Goal: Task Accomplishment & Management: Complete application form

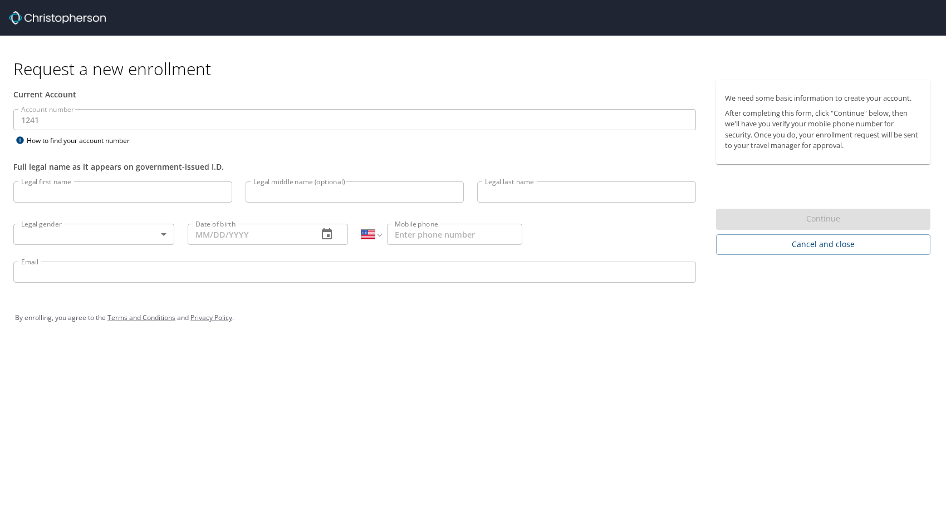
select select "US"
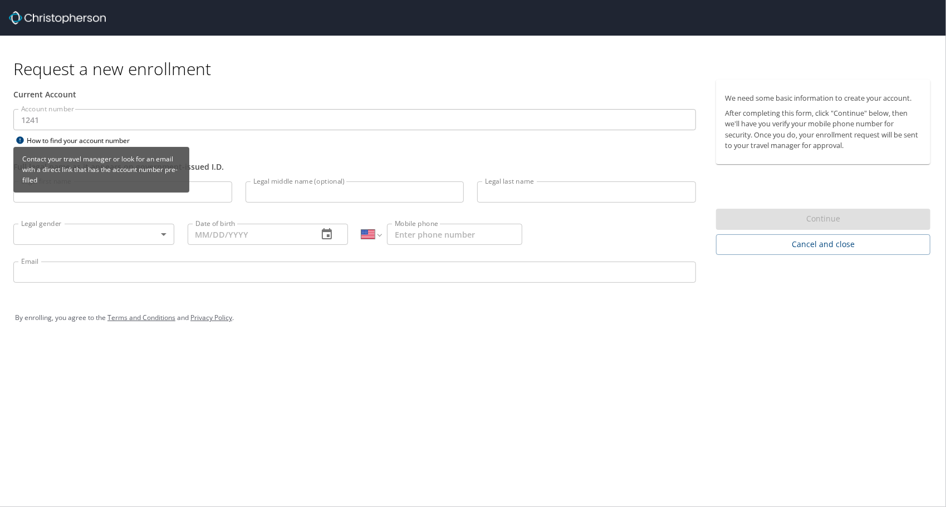
click at [105, 194] on div "Contact your travel manager or look for an email with a direct link that has th…" at bounding box center [101, 173] width 176 height 53
click at [92, 188] on p "Contact your travel manager or look for an email with a direct link that has th…" at bounding box center [101, 169] width 167 height 41
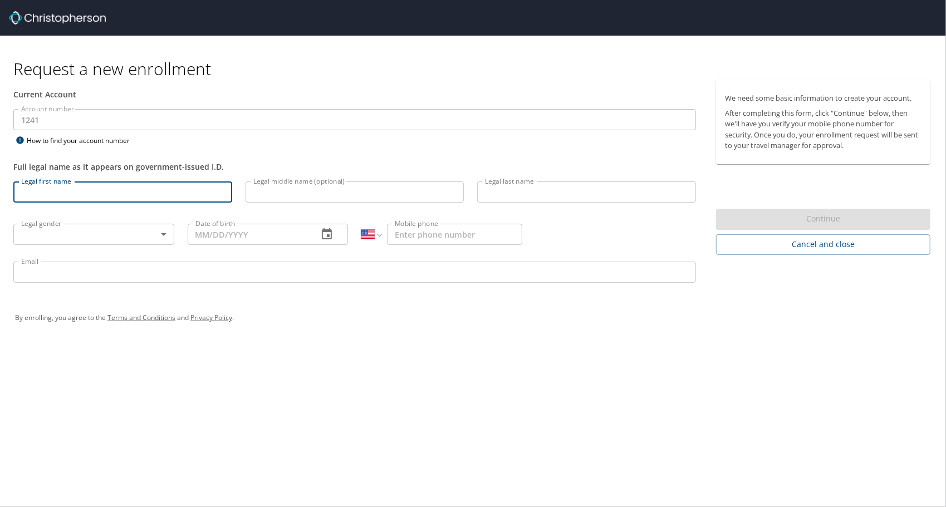
click at [129, 190] on input "Legal first name" at bounding box center [122, 191] width 219 height 21
type input "[GEOGRAPHIC_DATA]"
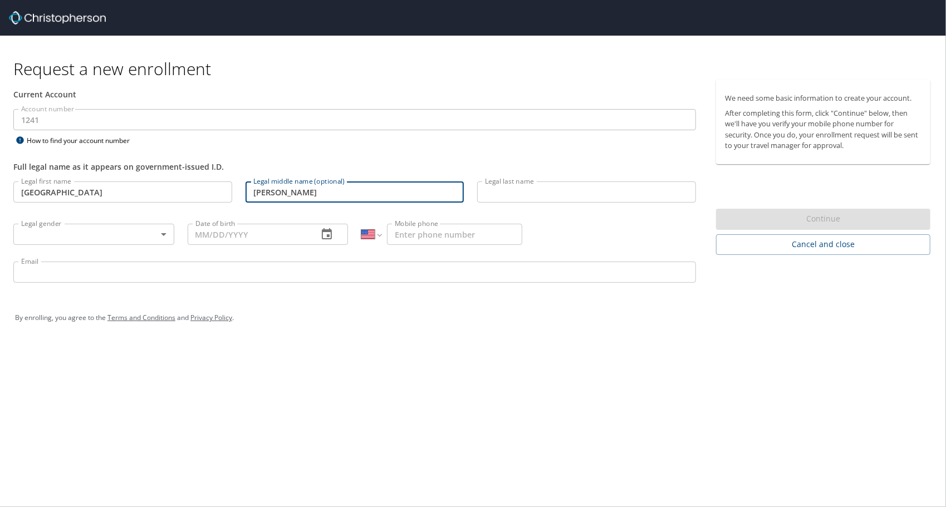
type input "[PERSON_NAME]"
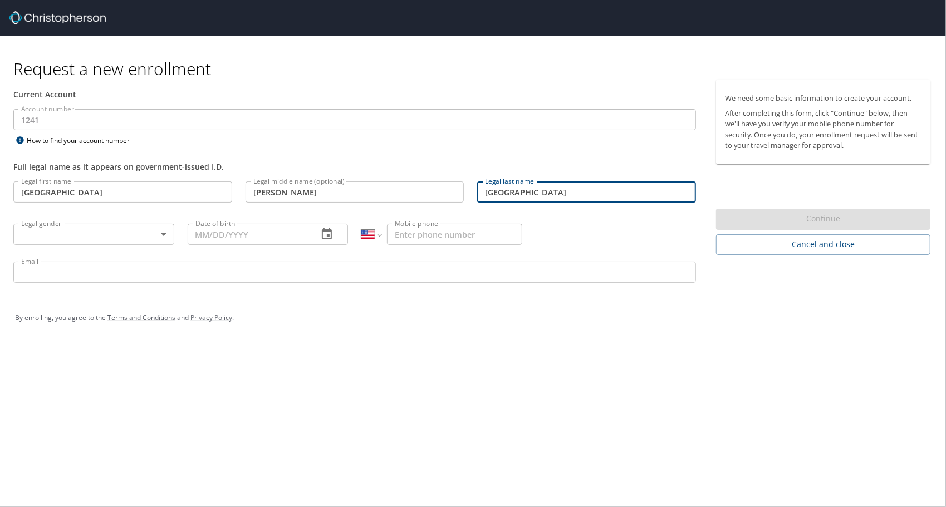
type input "[GEOGRAPHIC_DATA]"
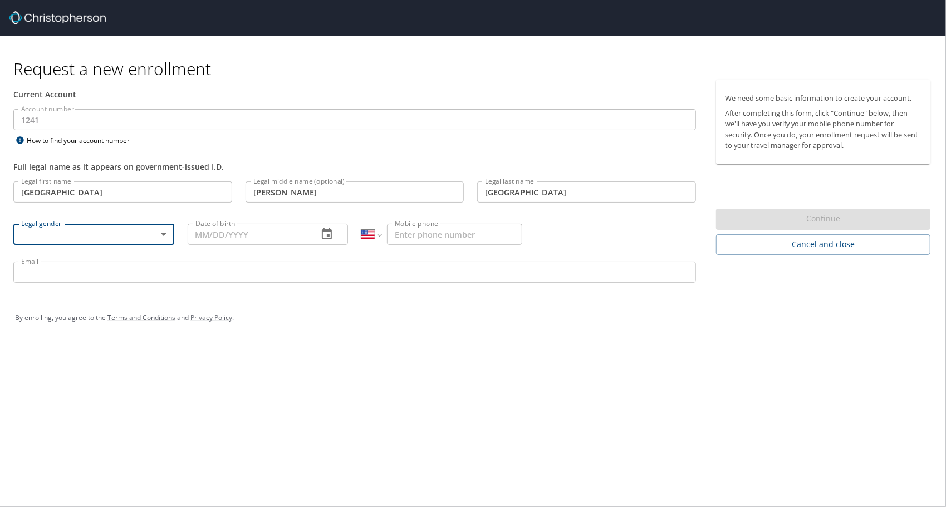
click at [122, 226] on body "Request a new enrollment Current Account Account number 1241 Account number How…" at bounding box center [473, 253] width 946 height 507
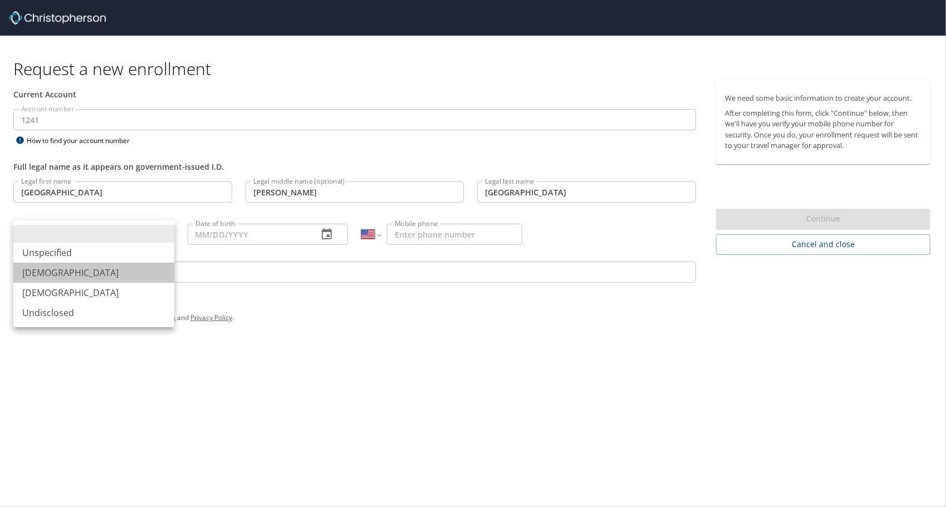
click at [102, 272] on li "[DEMOGRAPHIC_DATA]" at bounding box center [93, 273] width 161 height 20
type input "[DEMOGRAPHIC_DATA]"
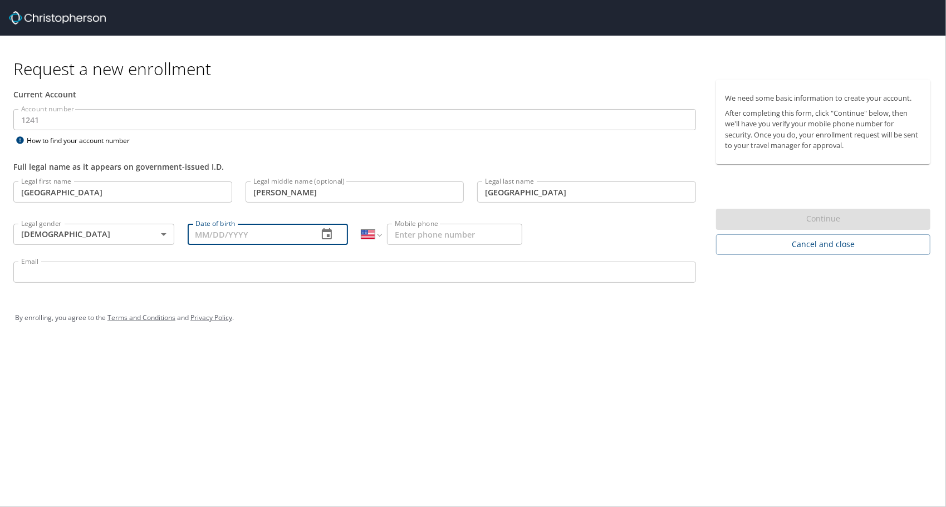
click at [229, 232] on input "Date of birth" at bounding box center [249, 234] width 122 height 21
type input "[DATE]"
click at [419, 246] on p at bounding box center [441, 246] width 161 height 3
click at [418, 233] on input "Mobile phone" at bounding box center [454, 234] width 135 height 21
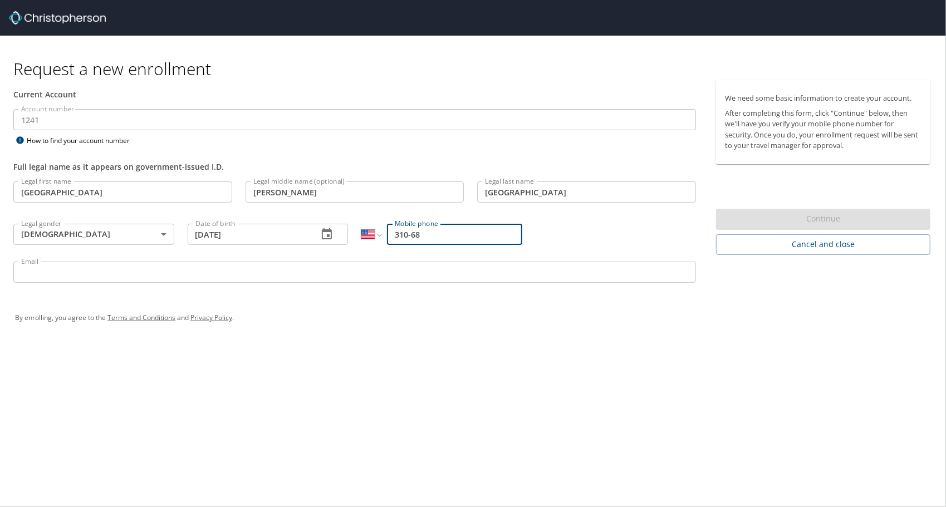
type input "310-683"
select select "CA"
type input "[PHONE_NUMBER]"
select select "US"
type input "[PHONE_NUMBER]"
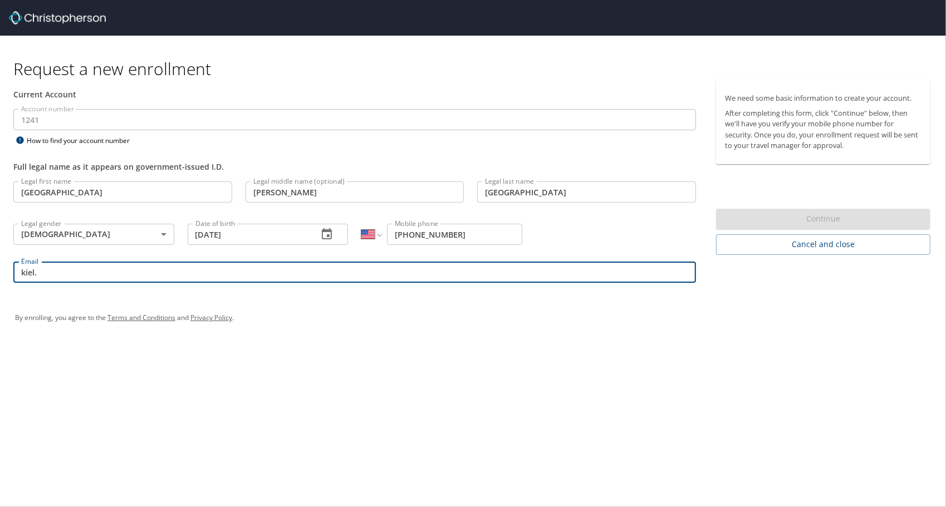
type input "[EMAIL_ADDRESS][DOMAIN_NAME]"
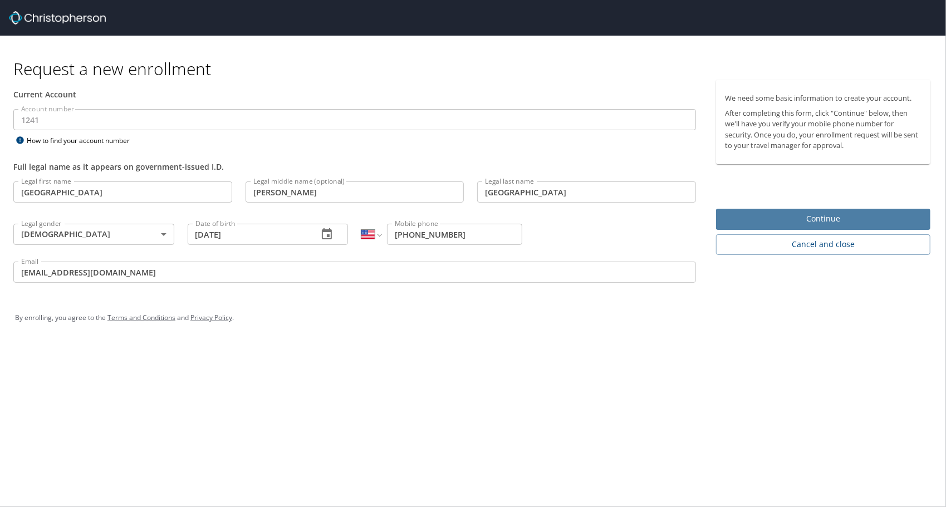
click at [851, 216] on span "Continue" at bounding box center [823, 219] width 197 height 14
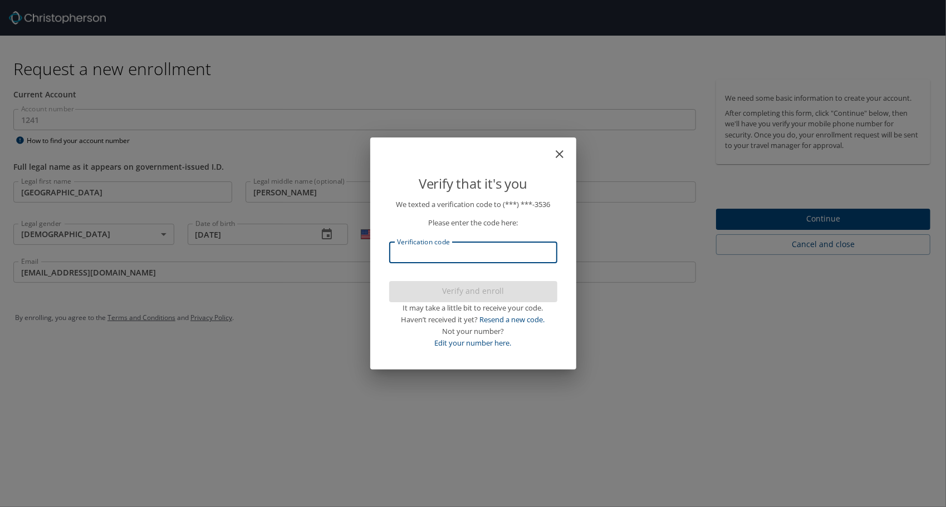
click at [492, 256] on input "Verification code" at bounding box center [473, 252] width 168 height 21
paste input "688416"
type input "688416"
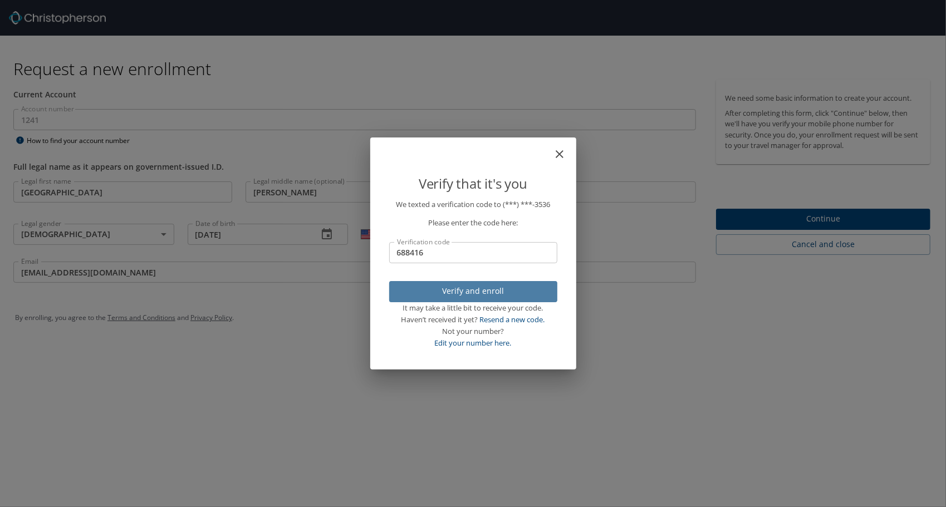
click at [470, 286] on span "Verify and enroll" at bounding box center [473, 291] width 150 height 14
